Goal: Find contact information: Find contact information

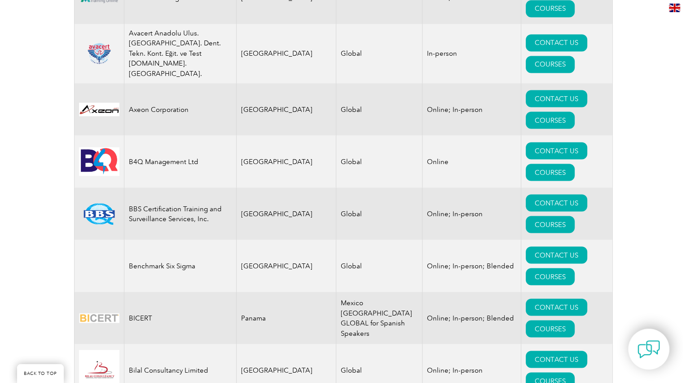
scroll to position [1662, 0]
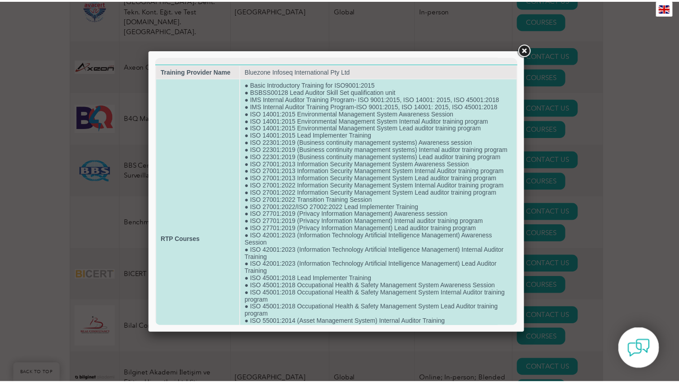
scroll to position [0, 0]
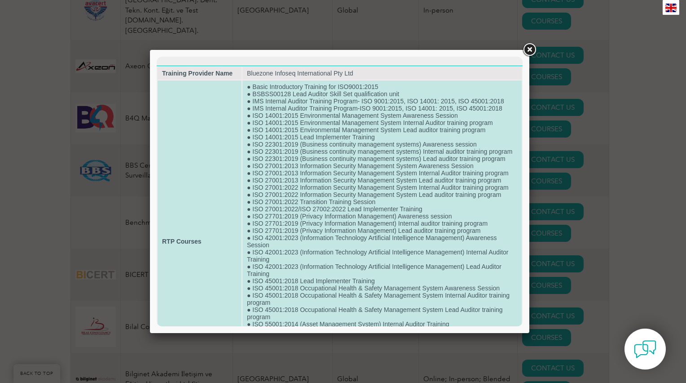
click at [292, 90] on td "● Basic Introductory Training for ISO9001:2015 ● BSBSS00128 Lead Auditor Skill …" at bounding box center [382, 241] width 279 height 322
click at [292, 88] on td "● Basic Introductory Training for ISO9001:2015 ● BSBSS00128 Lead Auditor Skill …" at bounding box center [382, 241] width 279 height 322
click at [270, 86] on td "● Basic Introductory Training for ISO9001:2015 ● BSBSS00128 Lead Auditor Skill …" at bounding box center [382, 241] width 279 height 322
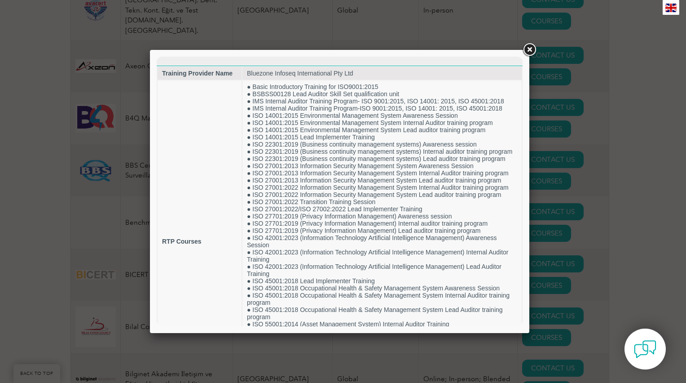
click at [531, 48] on link at bounding box center [529, 50] width 16 height 16
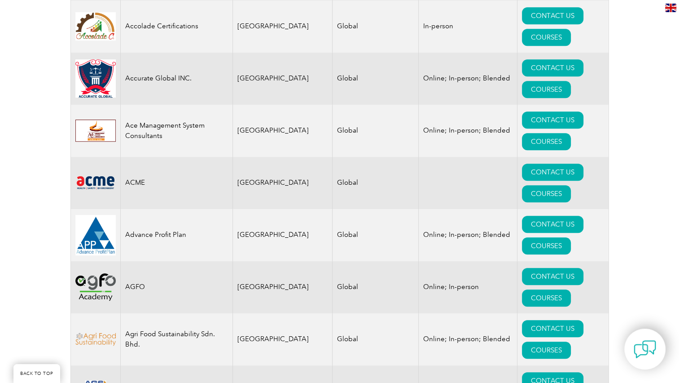
scroll to position [629, 0]
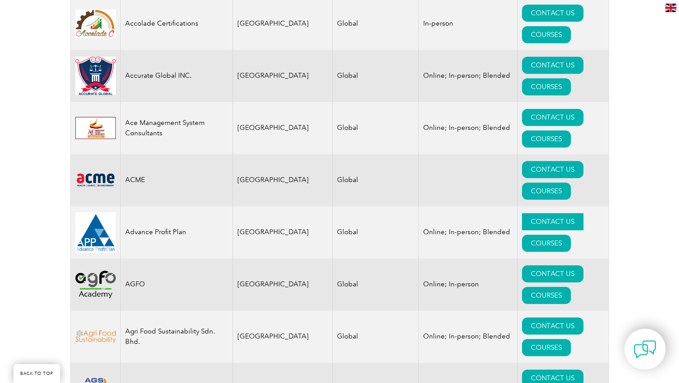
click at [522, 213] on link "CONTACT US" at bounding box center [553, 221] width 62 height 17
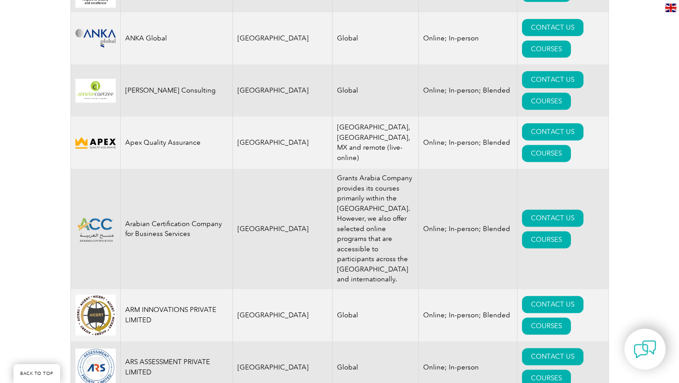
scroll to position [1213, 0]
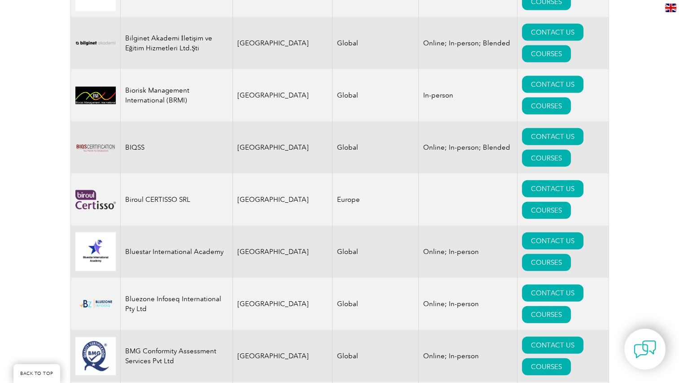
scroll to position [2021, 0]
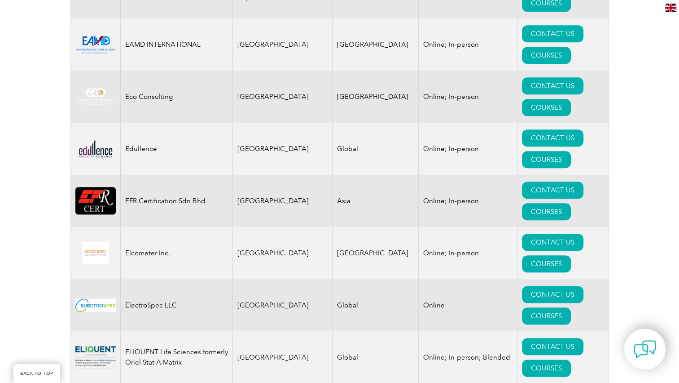
scroll to position [4266, 0]
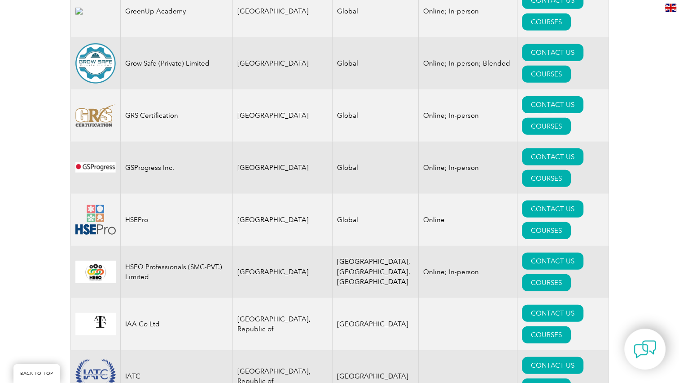
scroll to position [6018, 0]
